Goal: Task Accomplishment & Management: Manage account settings

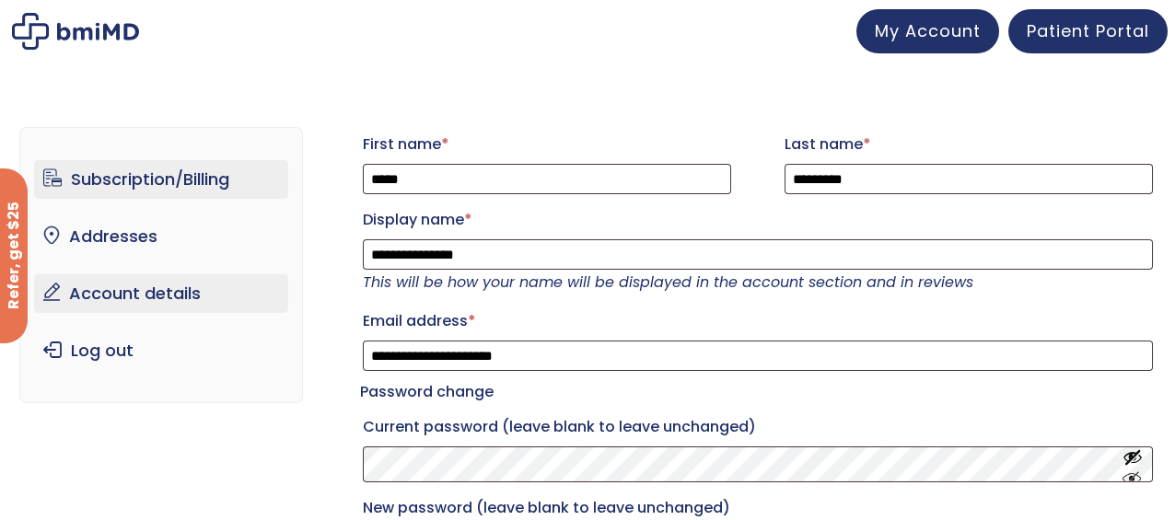
click at [169, 180] on link "Subscription/Billing" at bounding box center [161, 179] width 255 height 39
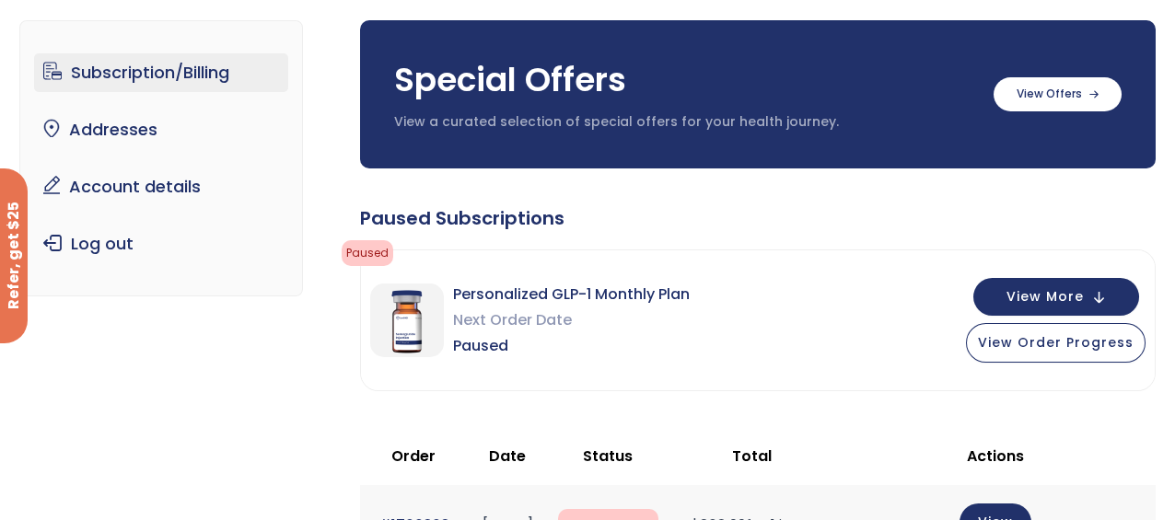
scroll to position [128, 0]
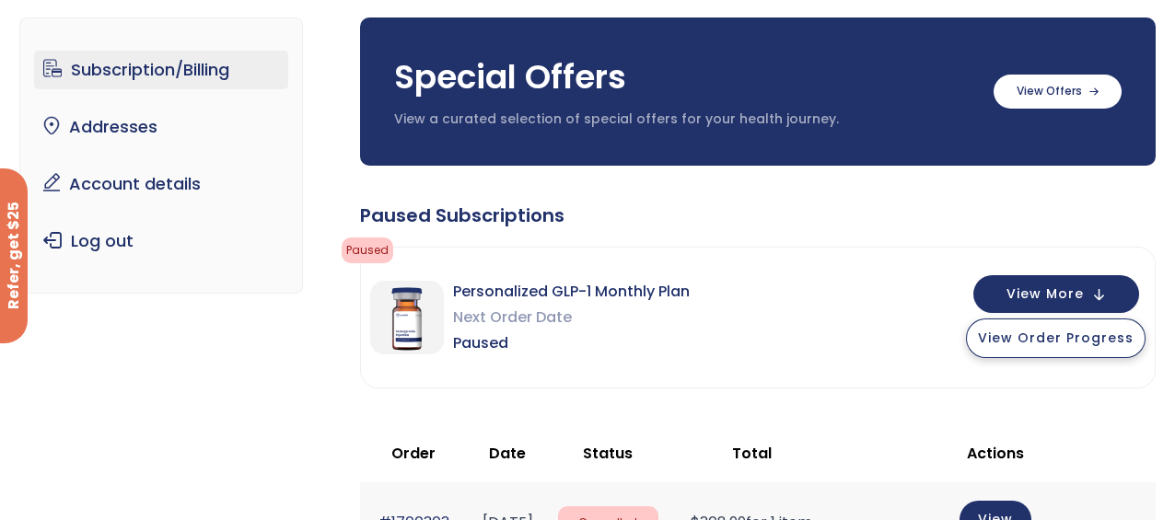
click at [1069, 334] on span "View Order Progress" at bounding box center [1056, 338] width 156 height 18
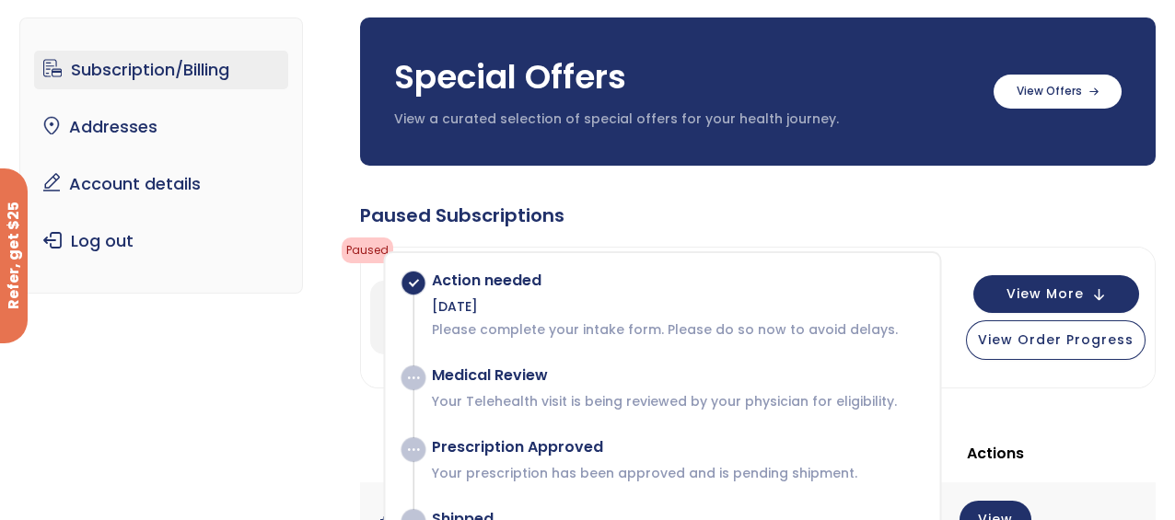
scroll to position [0, 0]
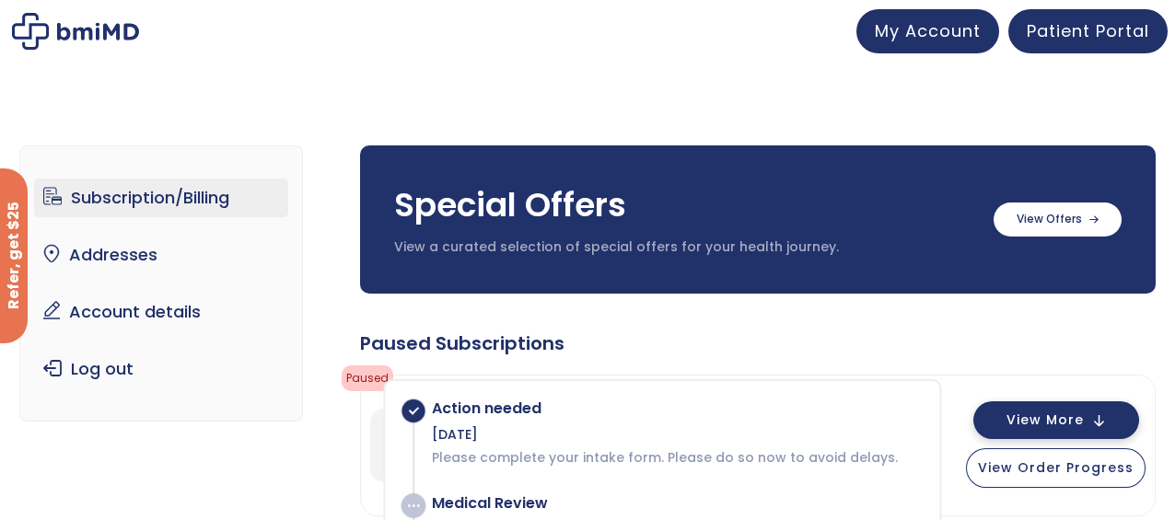
click at [1070, 421] on span "View More" at bounding box center [1044, 420] width 77 height 12
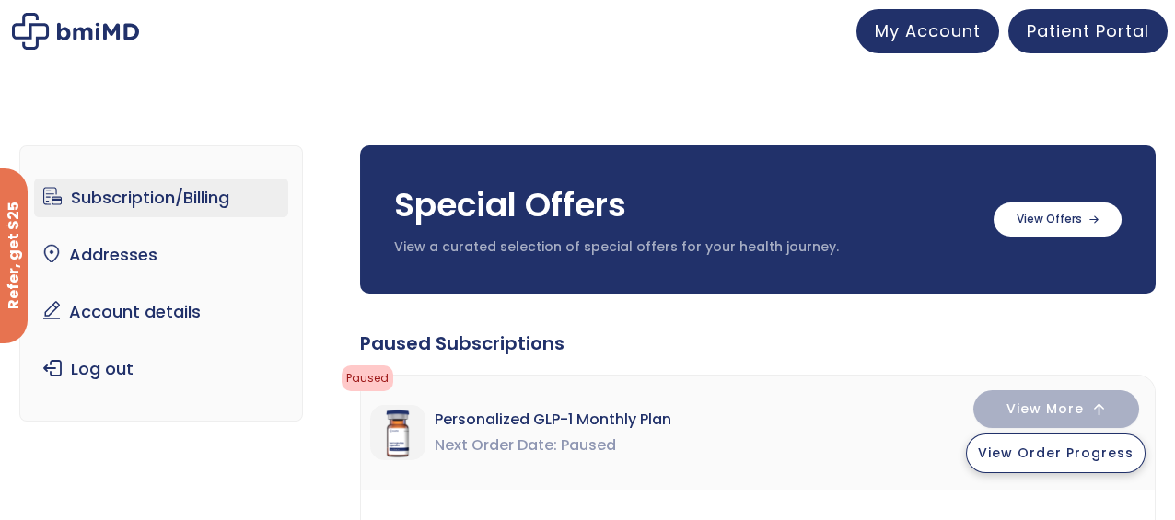
click at [1059, 455] on span "View Order Progress" at bounding box center [1056, 453] width 156 height 18
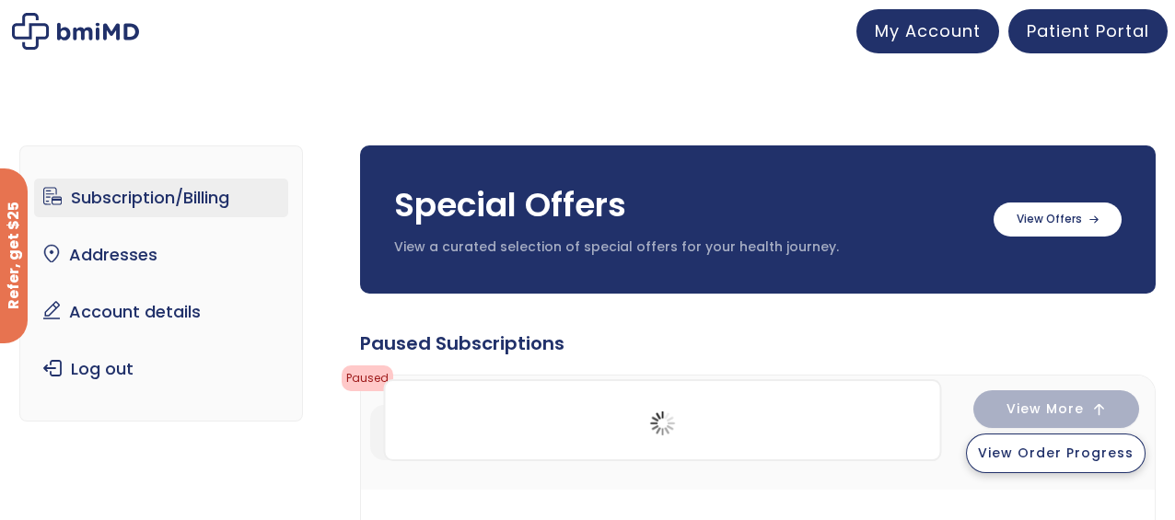
click at [1059, 455] on span "View Order Progress" at bounding box center [1056, 453] width 156 height 18
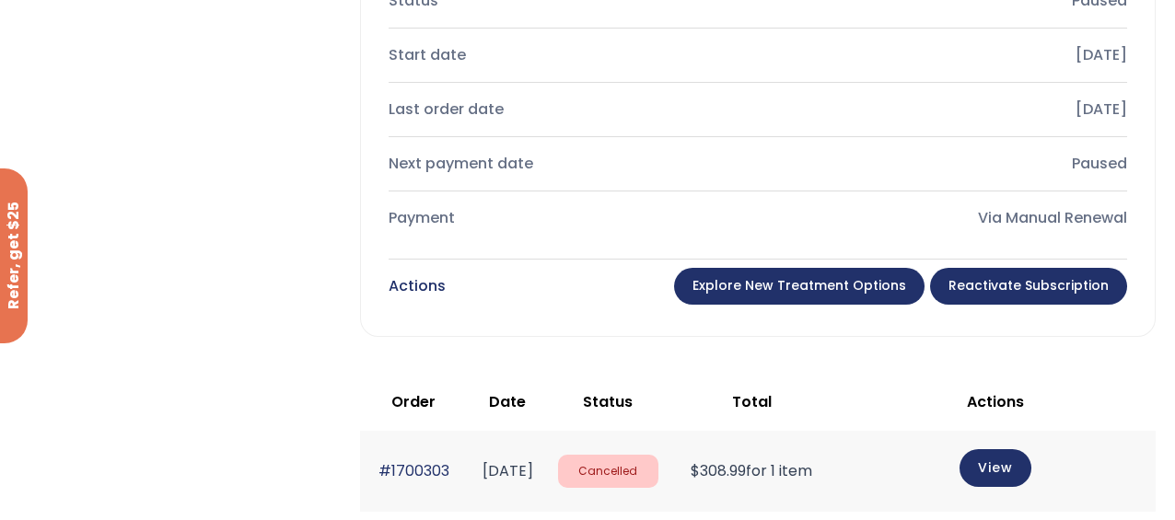
scroll to position [842, 0]
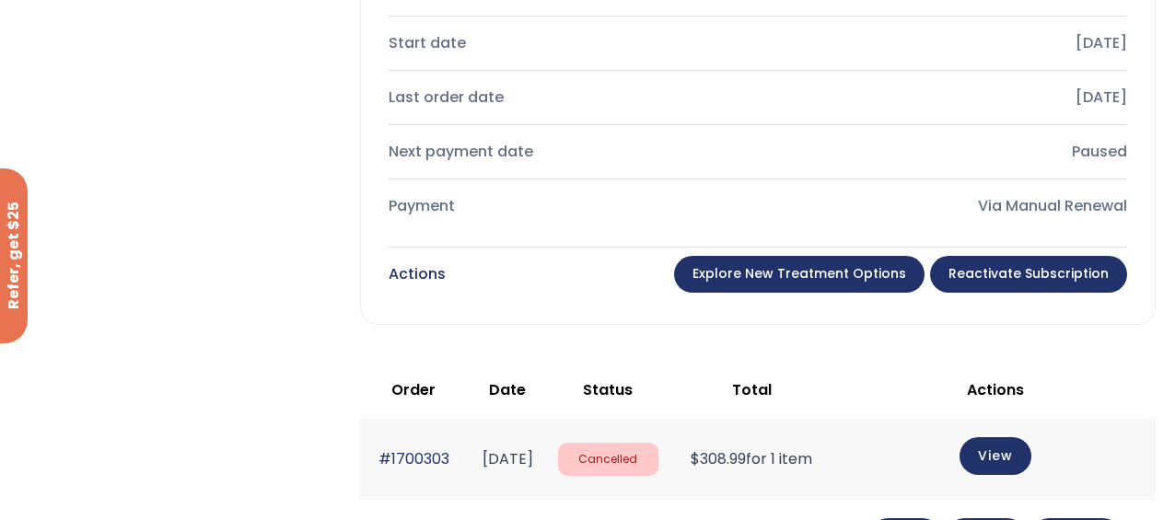
click at [1064, 271] on link "Reactivate Subscription" at bounding box center [1028, 274] width 197 height 37
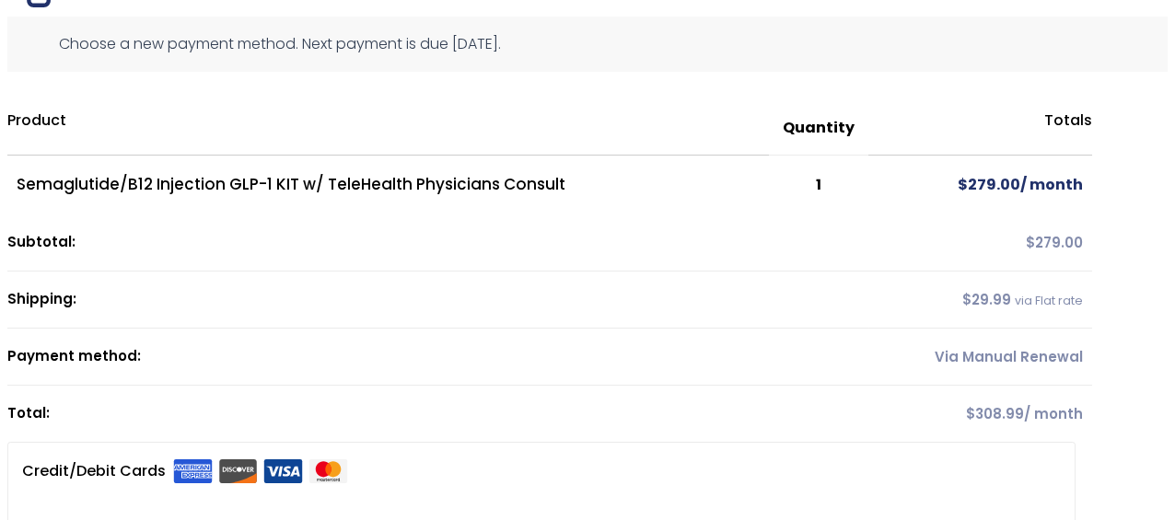
scroll to position [51, 0]
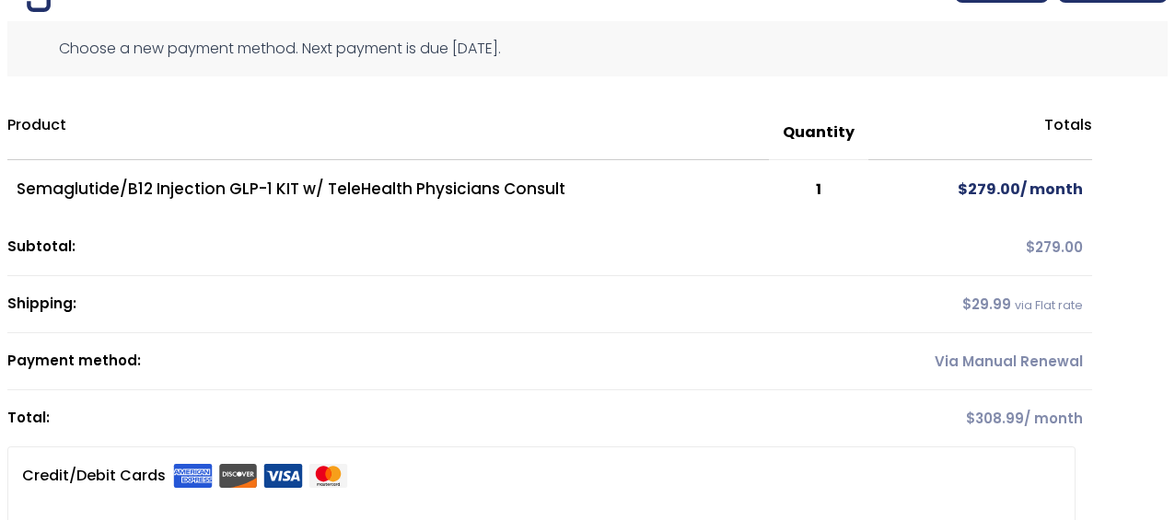
drag, startPoint x: 1139, startPoint y: 218, endPoint x: 1108, endPoint y: 228, distance: 32.9
click at [1134, 220] on div "Choose a new payment method. Next payment is due September 12, 2025. Product Qu…" at bounding box center [587, 386] width 1160 height 731
click at [225, 307] on th "Shipping:" at bounding box center [437, 304] width 861 height 57
click at [956, 365] on td "Via Manual Renewal" at bounding box center [980, 361] width 224 height 57
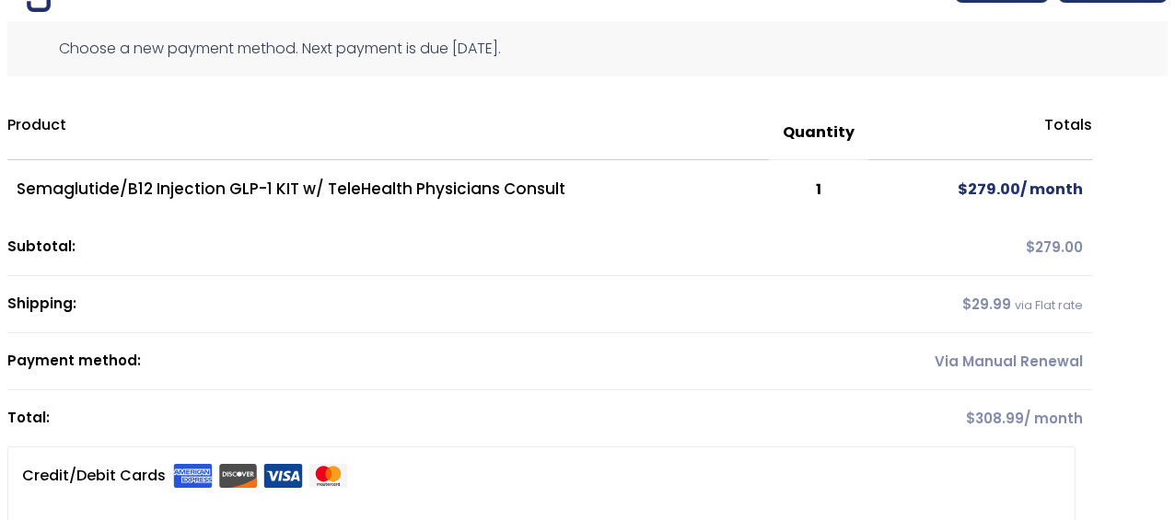
click at [956, 365] on td "Via Manual Renewal" at bounding box center [980, 361] width 224 height 57
click at [868, 360] on th "Payment method:" at bounding box center [437, 361] width 861 height 57
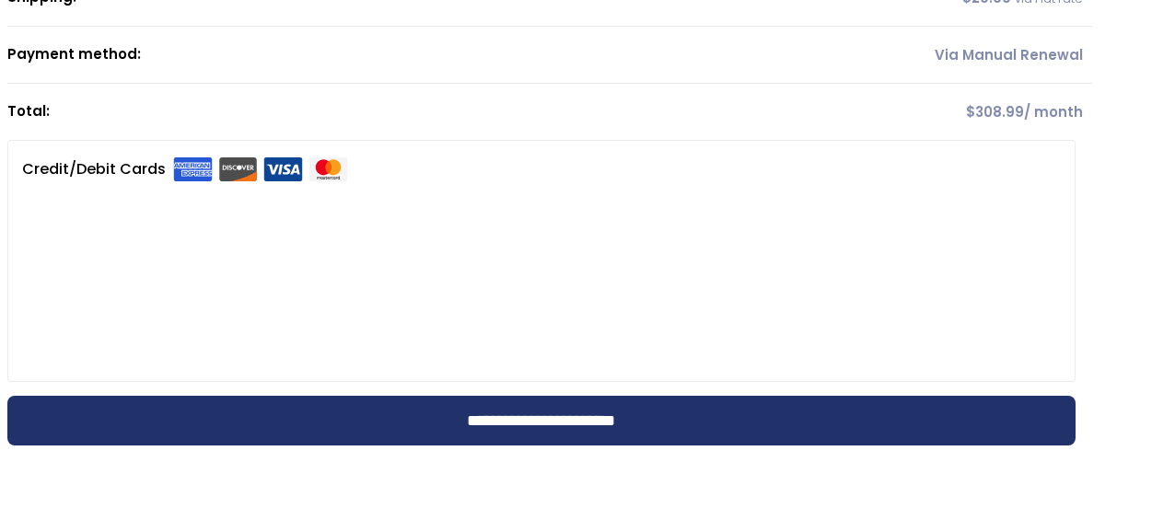
scroll to position [350, 0]
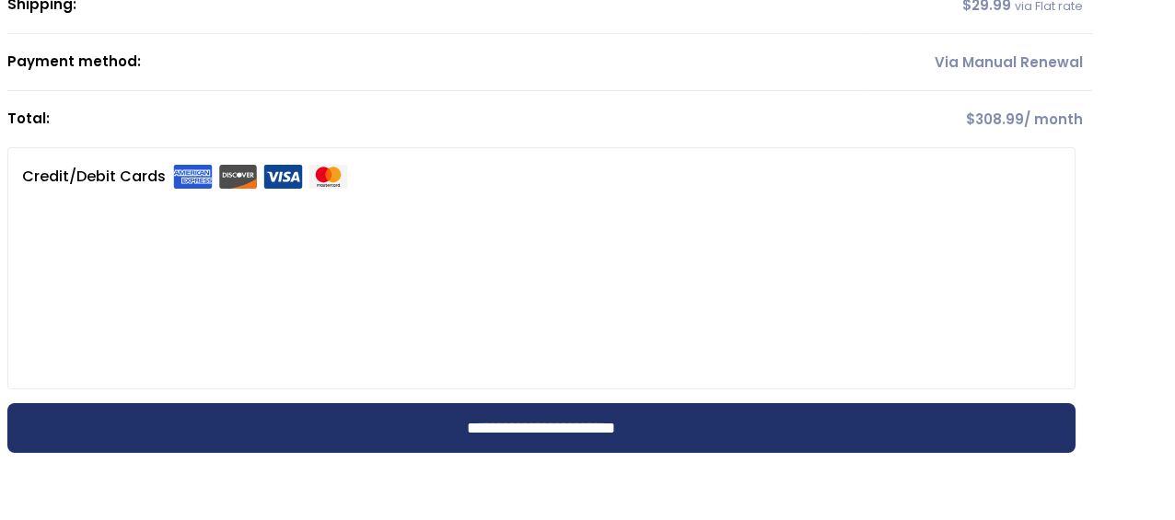
click at [282, 170] on img at bounding box center [283, 177] width 40 height 24
click at [626, 424] on input "**********" at bounding box center [541, 428] width 1068 height 50
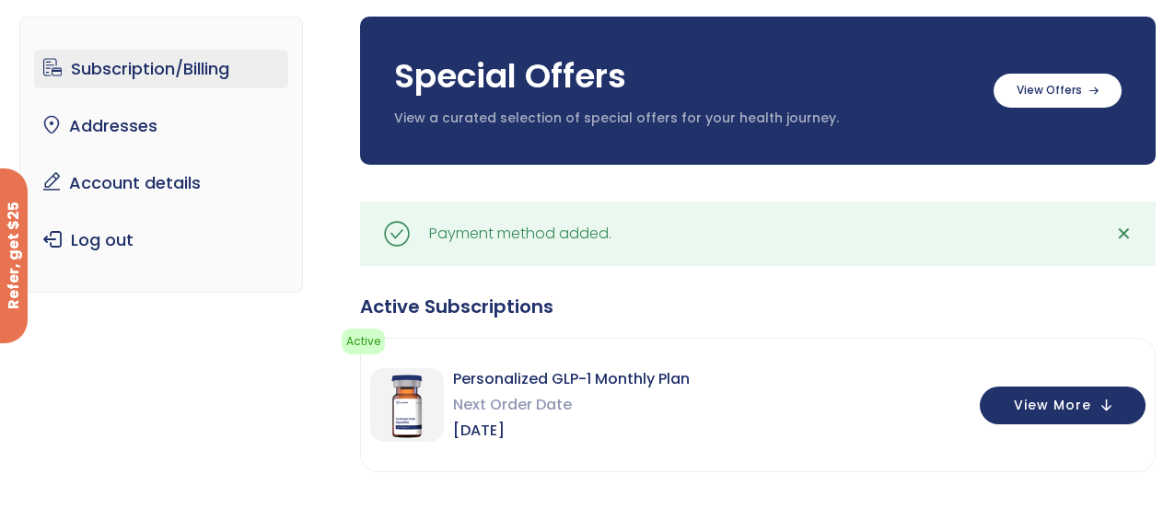
scroll to position [107, 0]
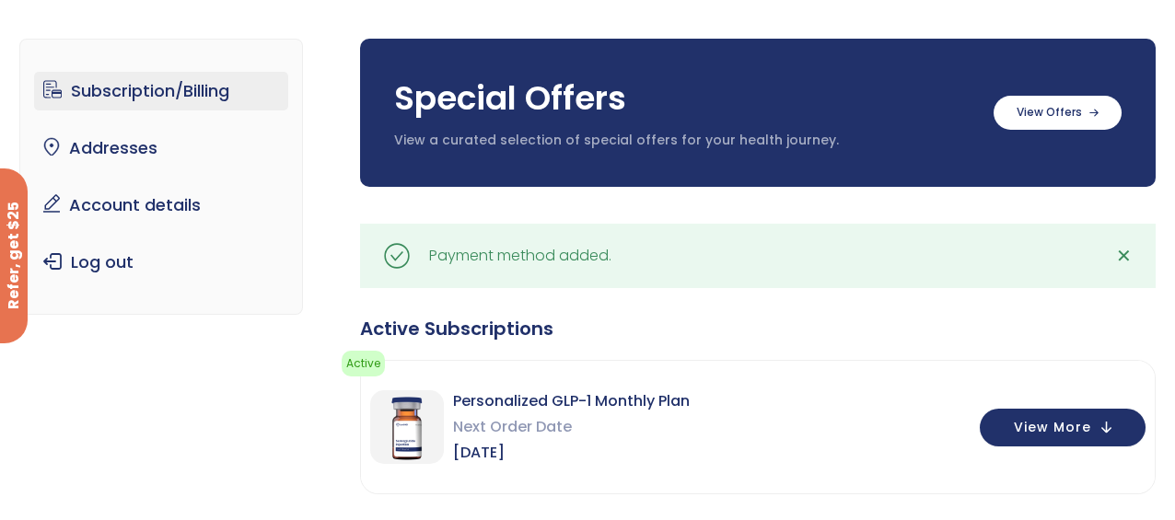
click at [1036, 121] on label at bounding box center [1058, 111] width 128 height 34
click at [1036, 118] on label at bounding box center [1058, 111] width 128 height 34
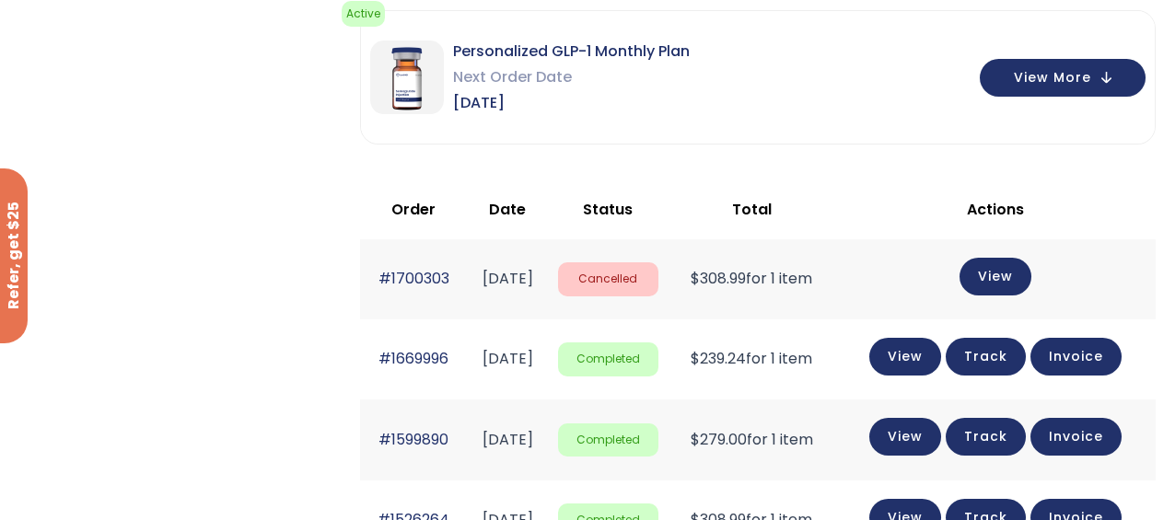
scroll to position [803, 0]
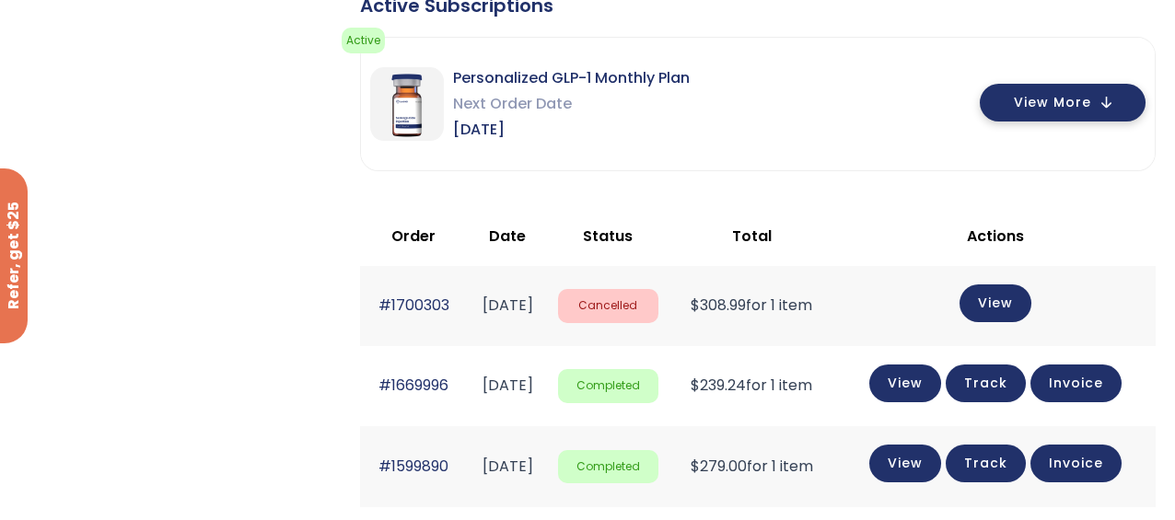
click at [1050, 100] on span "View More" at bounding box center [1052, 103] width 77 height 12
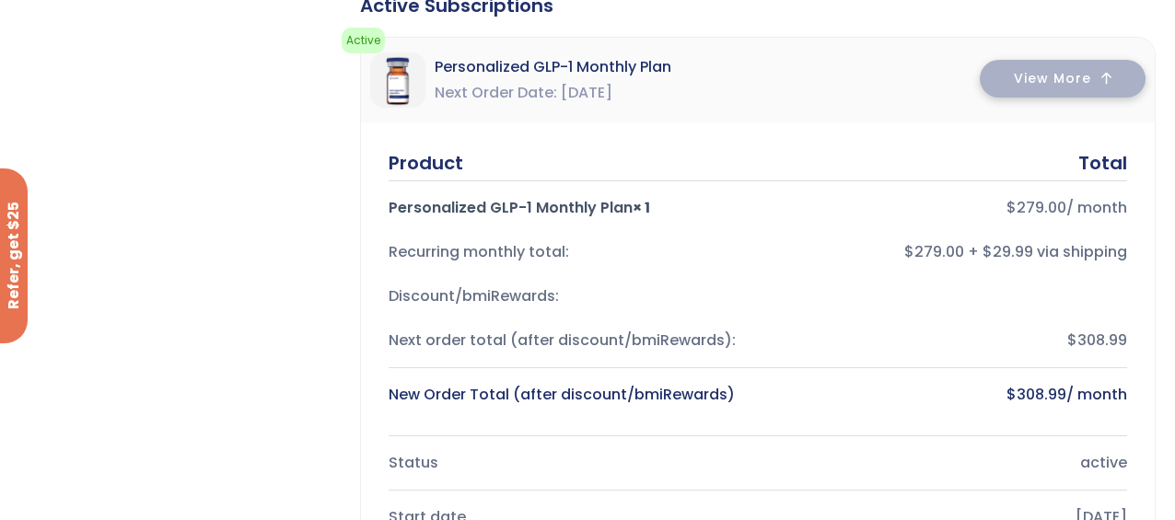
click at [1050, 85] on span "View More" at bounding box center [1052, 79] width 77 height 12
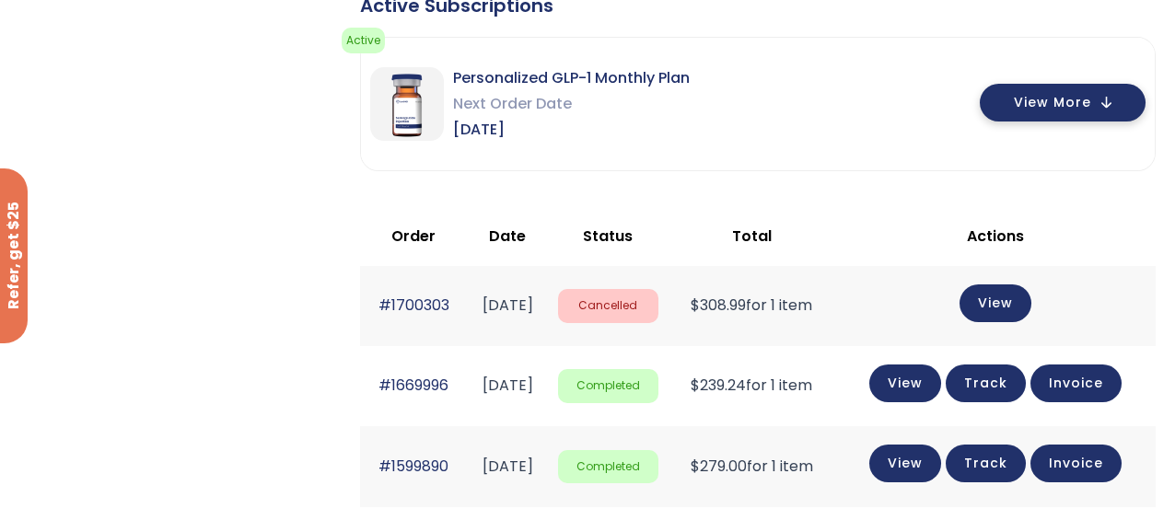
click at [1050, 100] on span "View More" at bounding box center [1052, 103] width 77 height 12
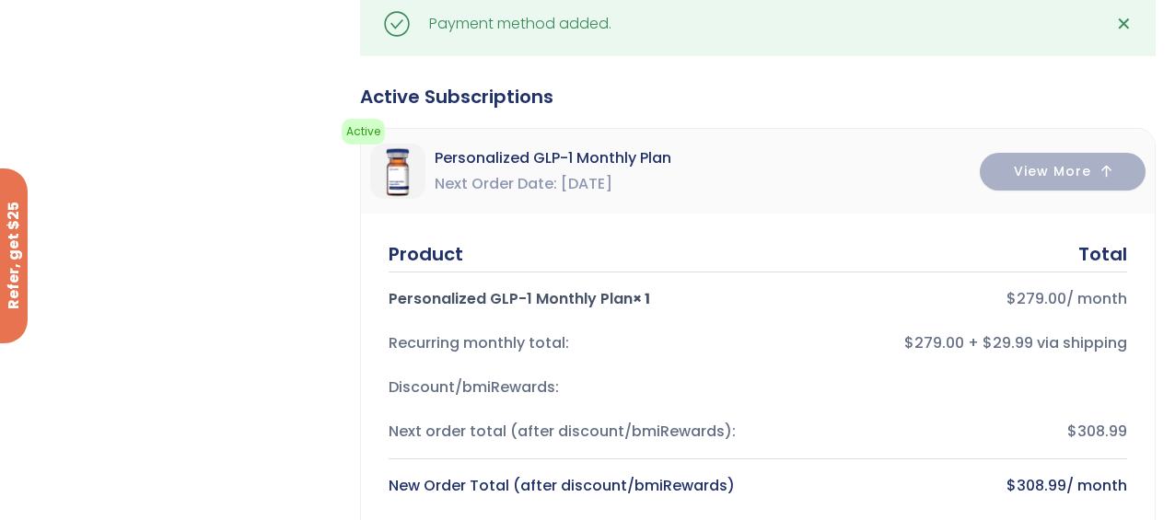
scroll to position [710, 0]
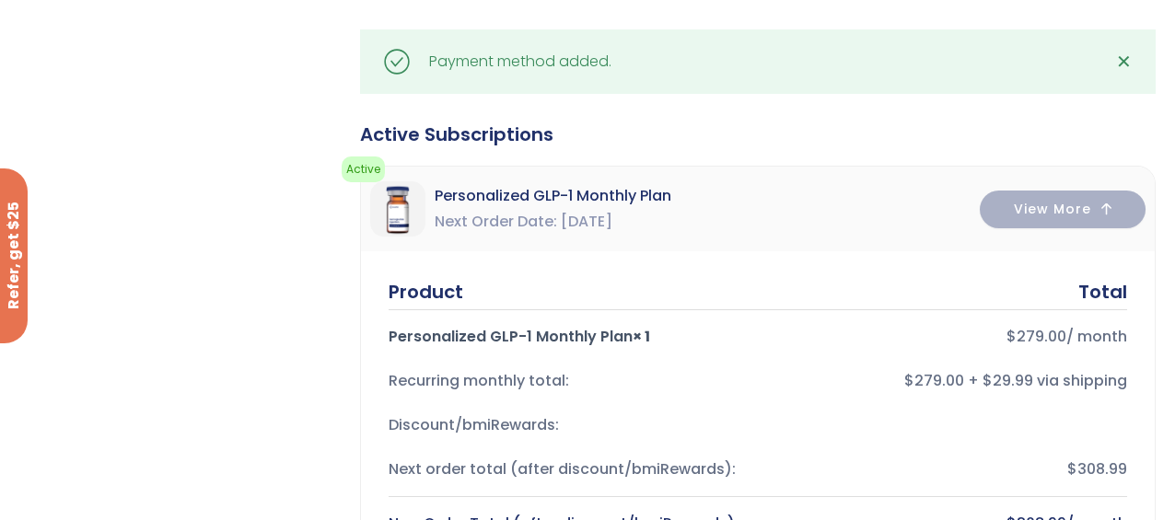
scroll to position [662, 0]
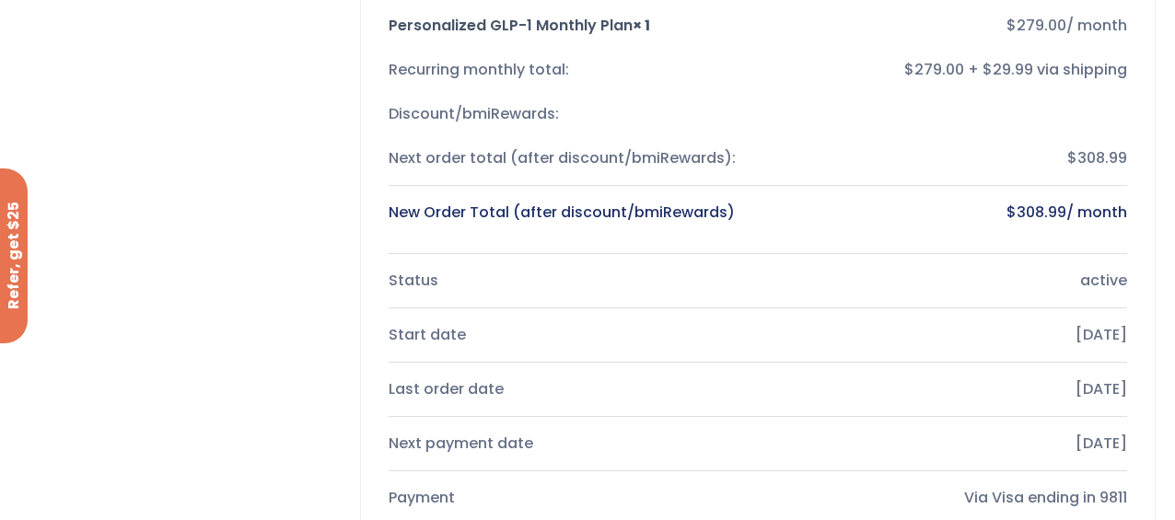
scroll to position [1061, 0]
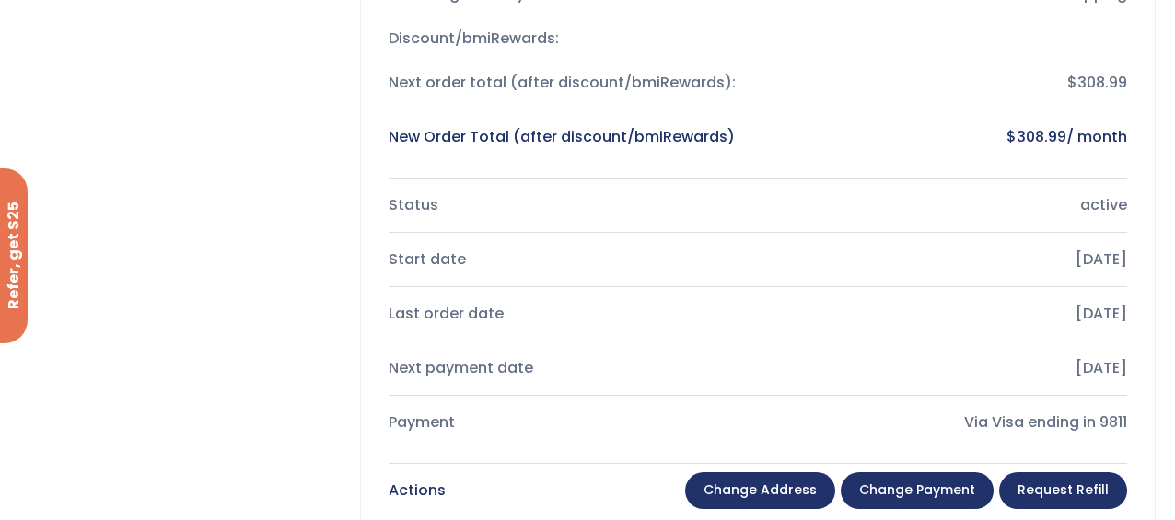
click at [1090, 487] on link "Request Refill" at bounding box center [1063, 490] width 128 height 37
click at [0, 0] on div "× Ready to renew your subscription for your next refills? Yes, Renew!" at bounding box center [0, 0] width 0 height 0
click at [1090, 484] on link "Request Refill" at bounding box center [1063, 490] width 128 height 37
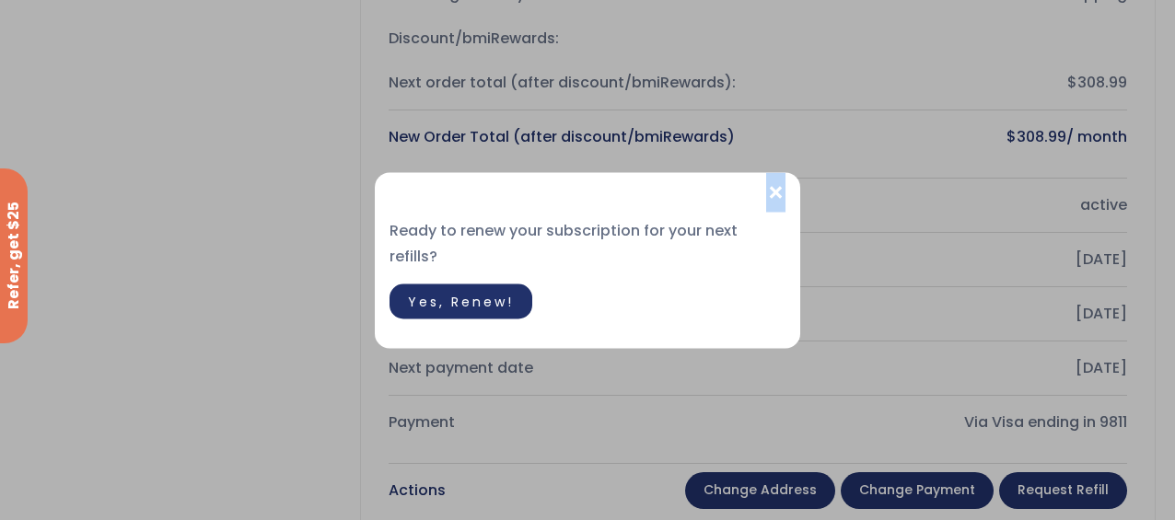
click at [413, 292] on span "Yes, Renew!" at bounding box center [461, 301] width 106 height 18
click at [413, 284] on div at bounding box center [587, 284] width 396 height 0
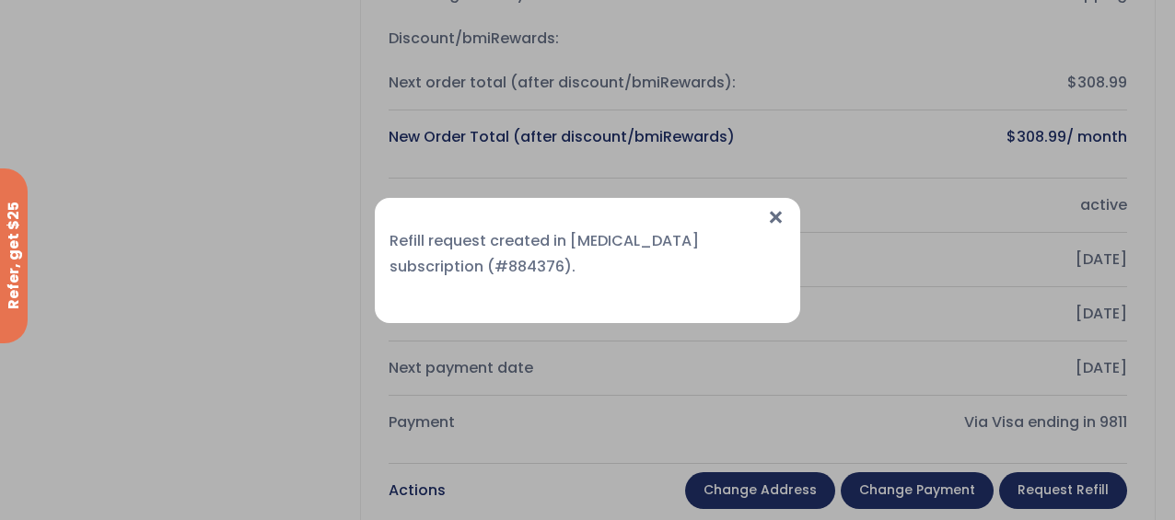
click at [773, 216] on span "×" at bounding box center [775, 218] width 19 height 40
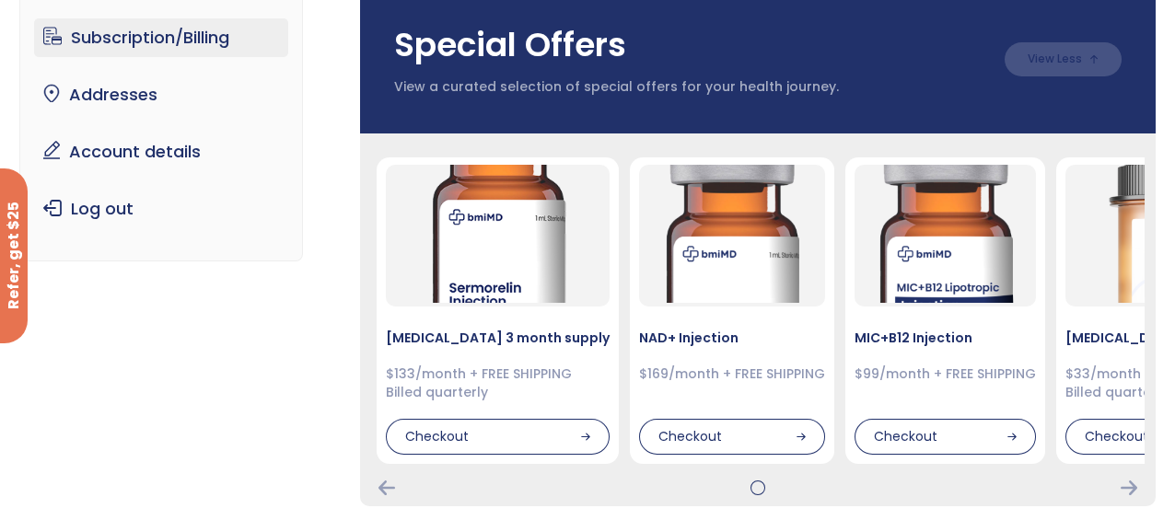
scroll to position [115, 0]
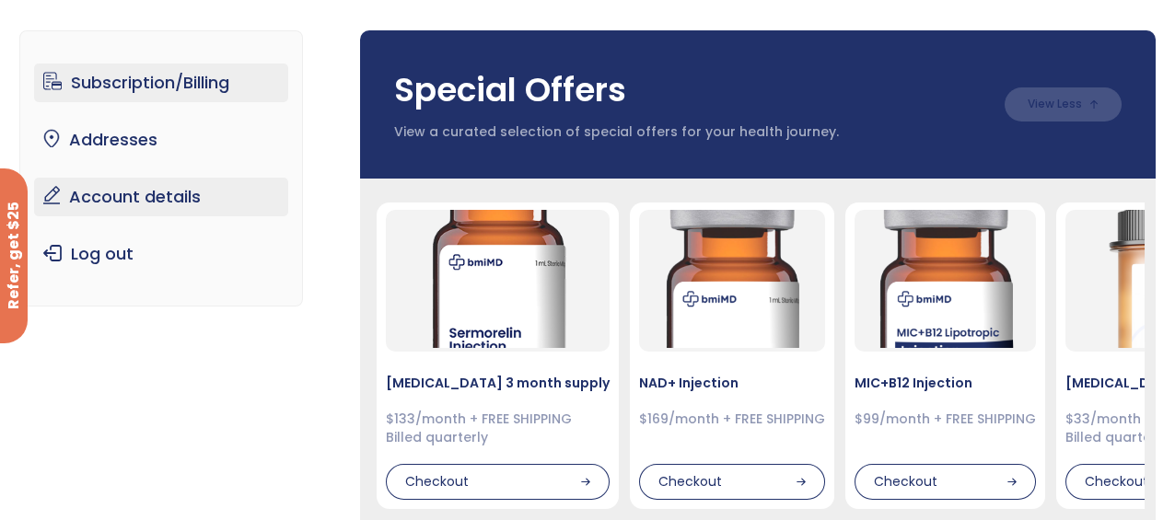
click at [155, 202] on link "Account details" at bounding box center [161, 197] width 255 height 39
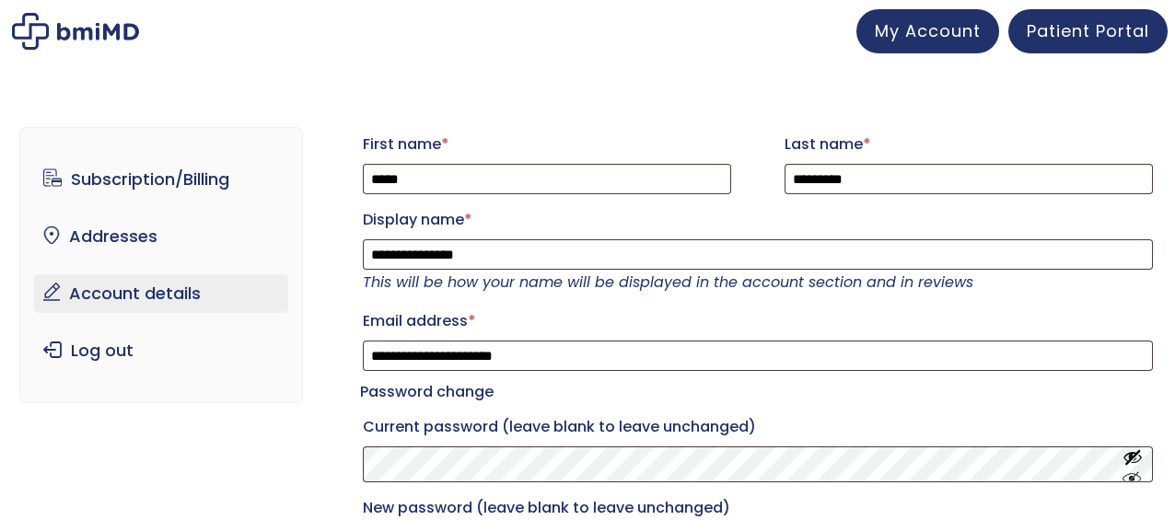
click at [160, 191] on link "Subscription/Billing" at bounding box center [161, 179] width 255 height 39
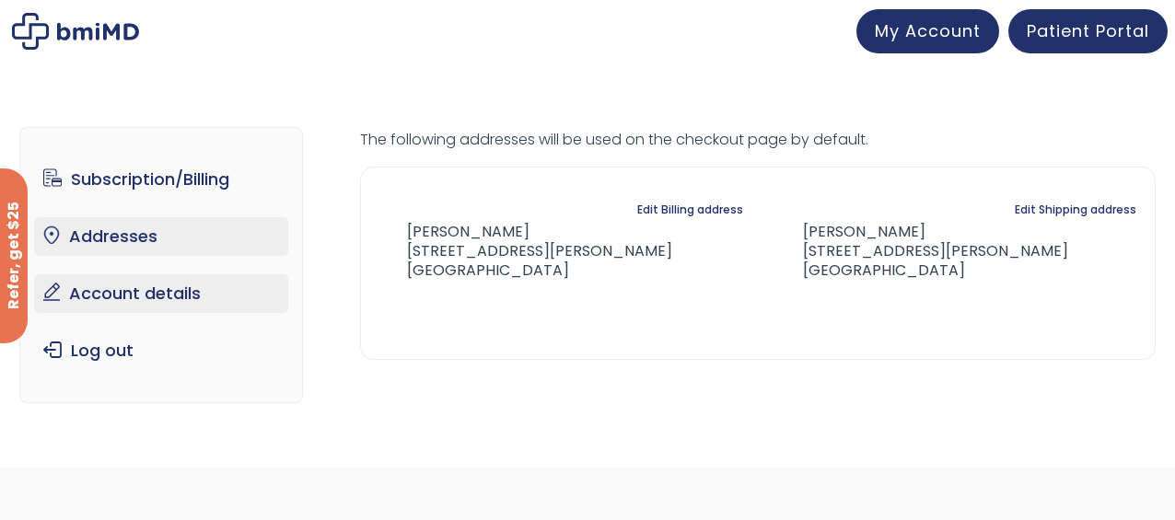
click at [142, 288] on link "Account details" at bounding box center [161, 293] width 255 height 39
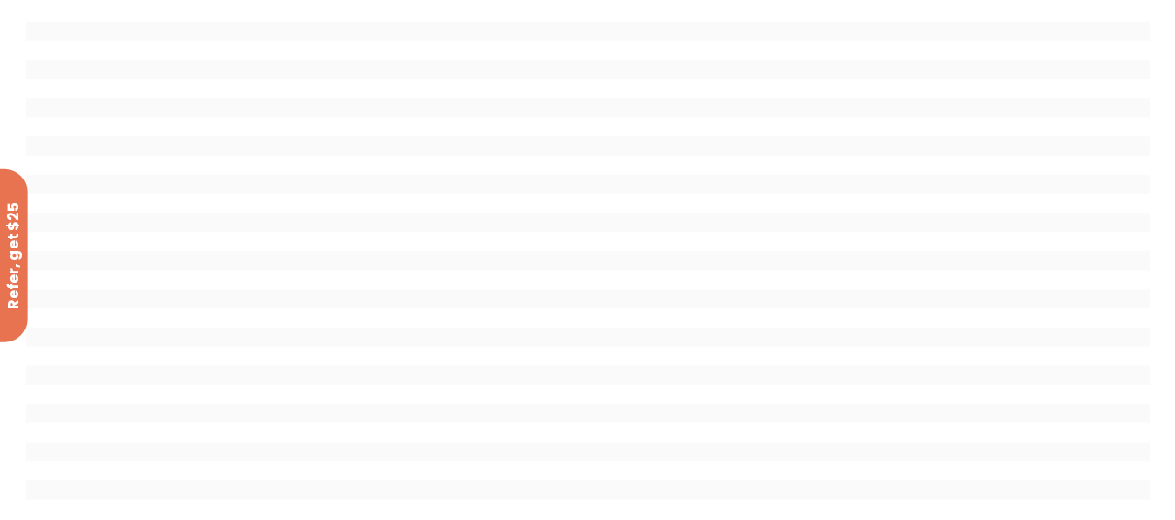
scroll to position [86, 0]
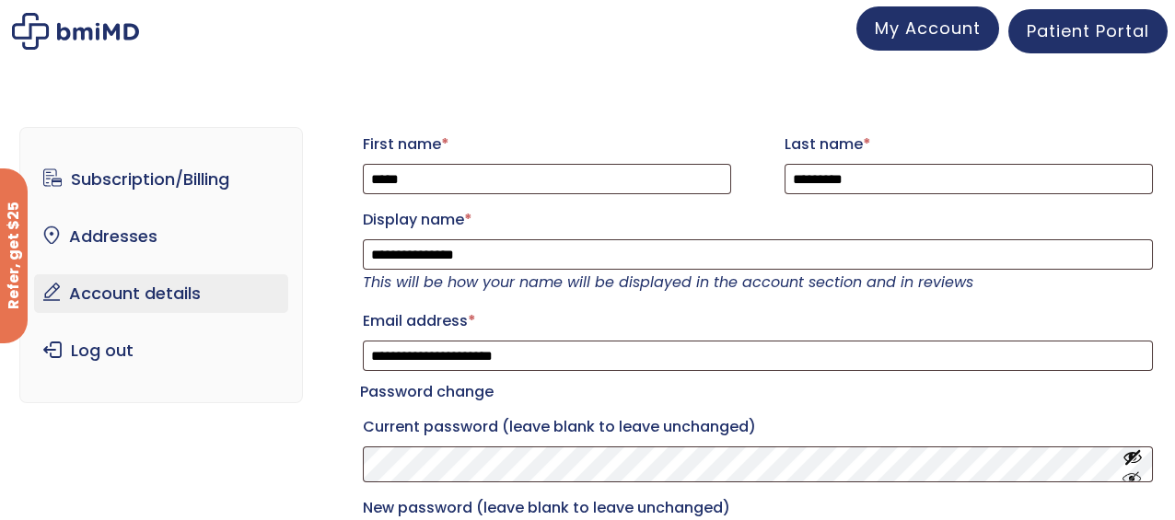
click at [942, 20] on span "My Account" at bounding box center [928, 28] width 106 height 23
